Goal: Transaction & Acquisition: Subscribe to service/newsletter

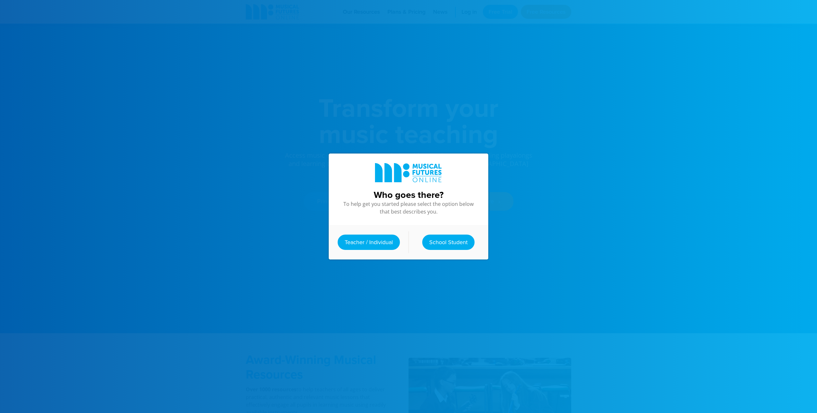
click at [559, 191] on div at bounding box center [408, 206] width 817 height 413
click at [374, 243] on link "Teacher / Individual" at bounding box center [369, 241] width 62 height 15
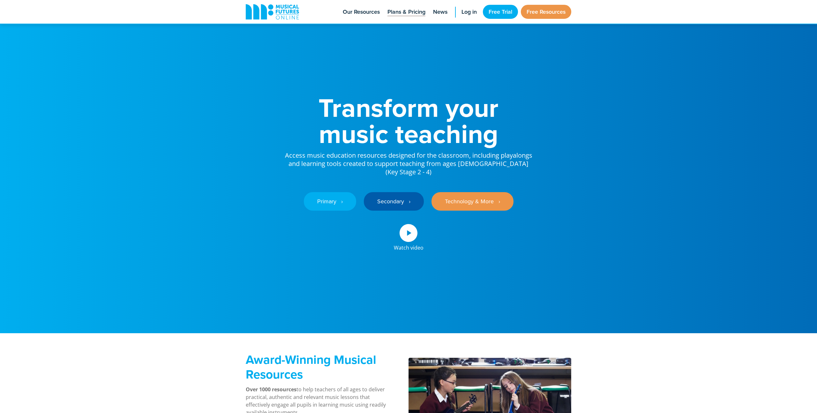
click at [402, 10] on span "Plans & Pricing" at bounding box center [406, 12] width 38 height 9
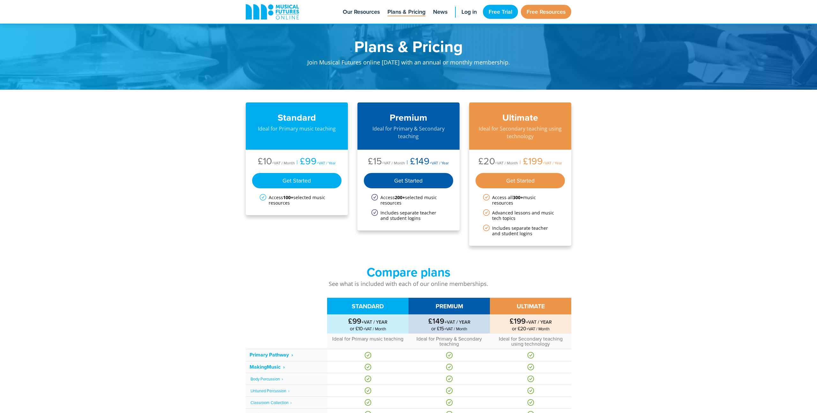
click at [751, 214] on div "Standard Ideal for Primary music teaching £10 +VAT / Month £99 +VAT / Year Get …" at bounding box center [408, 388] width 817 height 597
click at [423, 162] on li "£149 +VAT / Year" at bounding box center [427, 162] width 44 height 12
copy li "149"
click at [648, 205] on div "Standard Ideal for Primary music teaching £10 +VAT / Month £99 +VAT / Year Get …" at bounding box center [408, 388] width 817 height 597
